Goal: Task Accomplishment & Management: Manage account settings

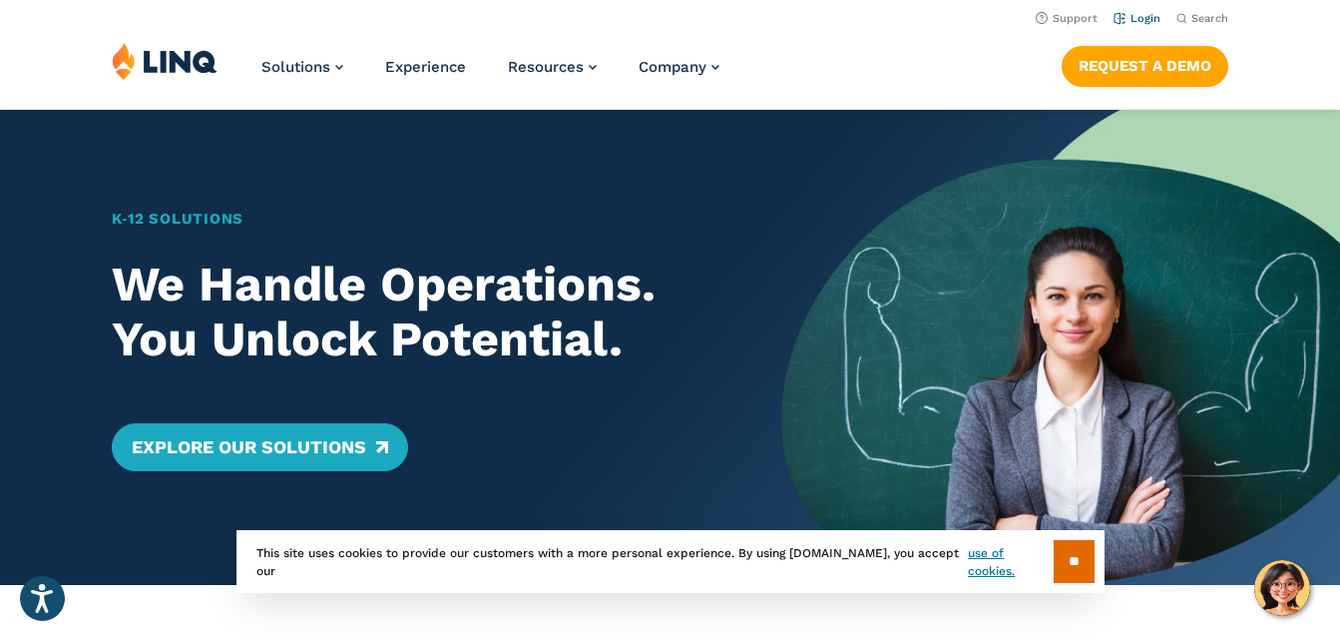
click at [1150, 12] on link "Login" at bounding box center [1137, 18] width 47 height 13
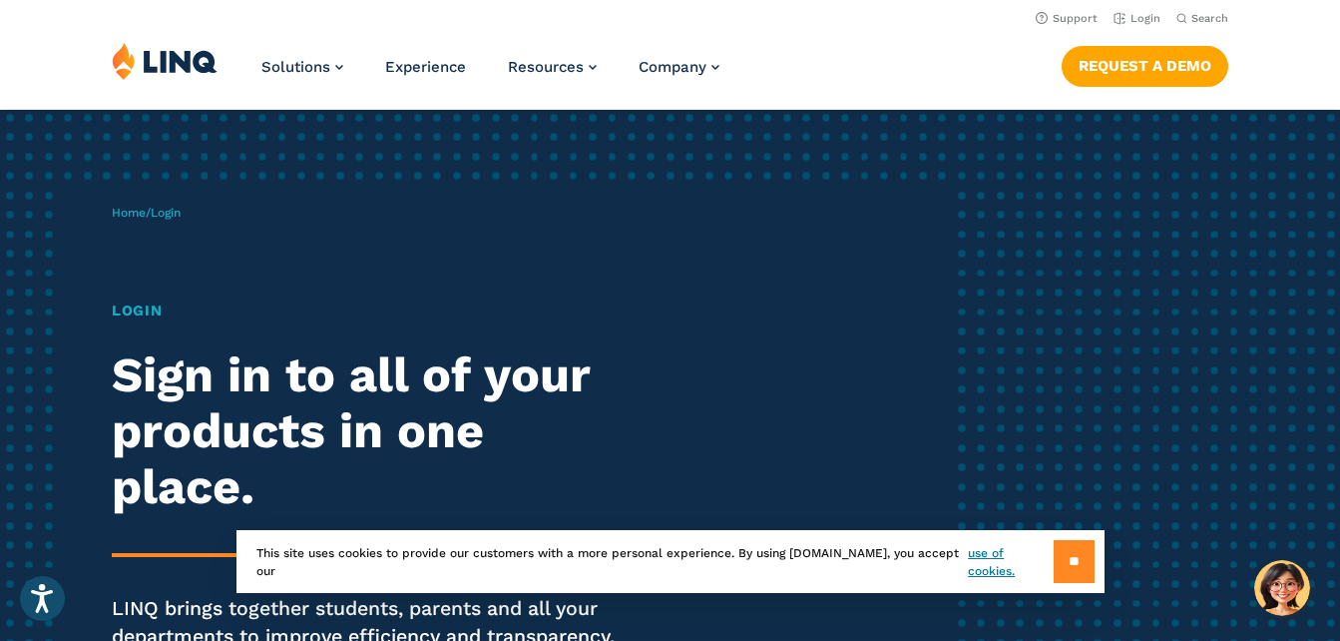
click at [1064, 553] on input "**" at bounding box center [1074, 561] width 41 height 43
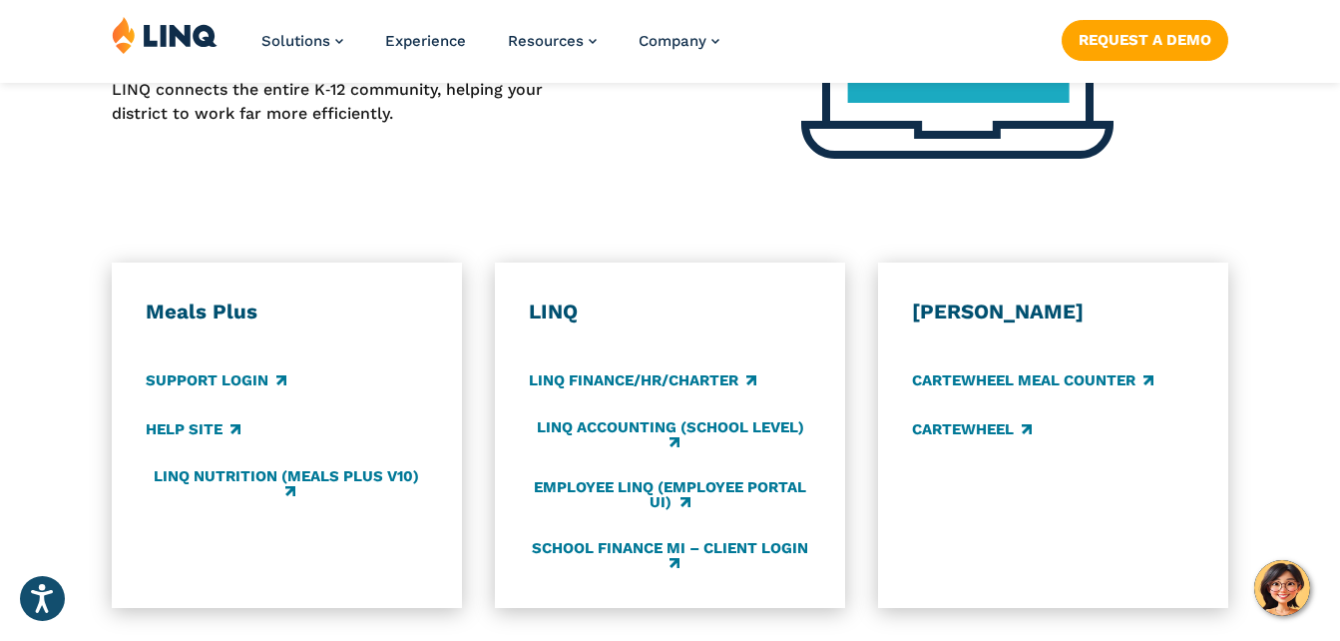
scroll to position [998, 0]
